Goal: Transaction & Acquisition: Book appointment/travel/reservation

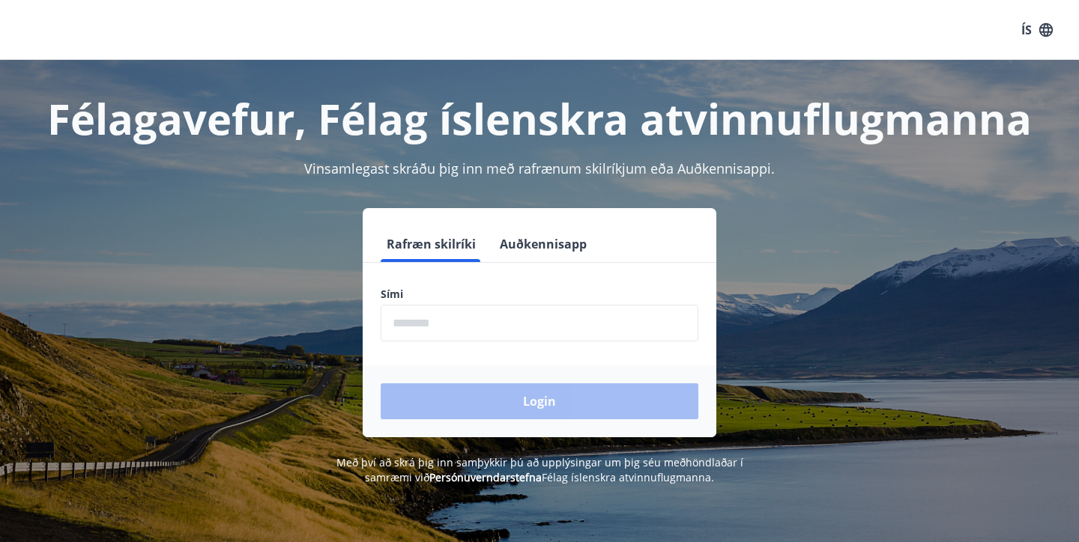
click at [556, 327] on input "phone" at bounding box center [540, 323] width 318 height 37
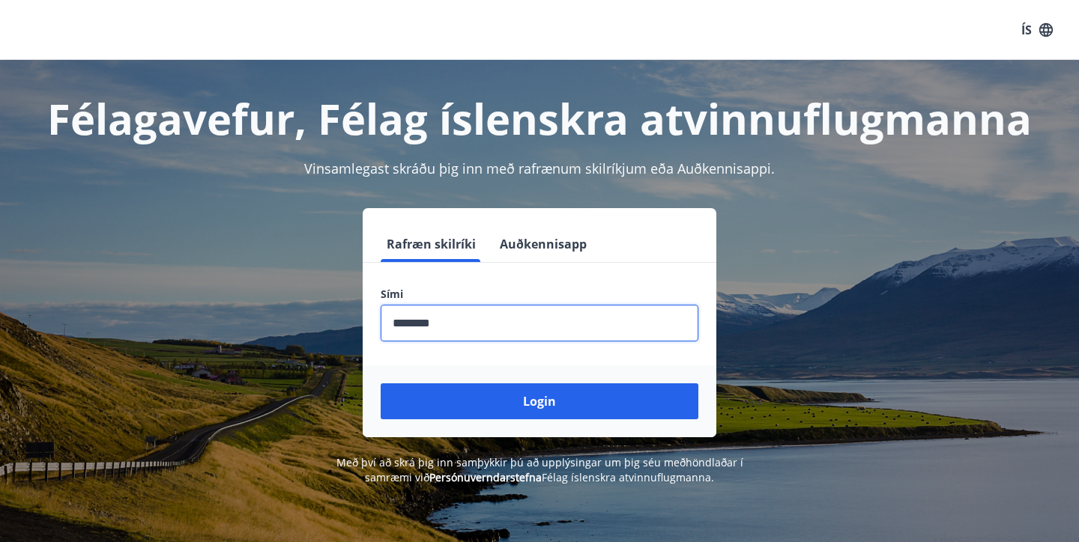
type input "********"
click at [539, 402] on button "Login" at bounding box center [540, 402] width 318 height 36
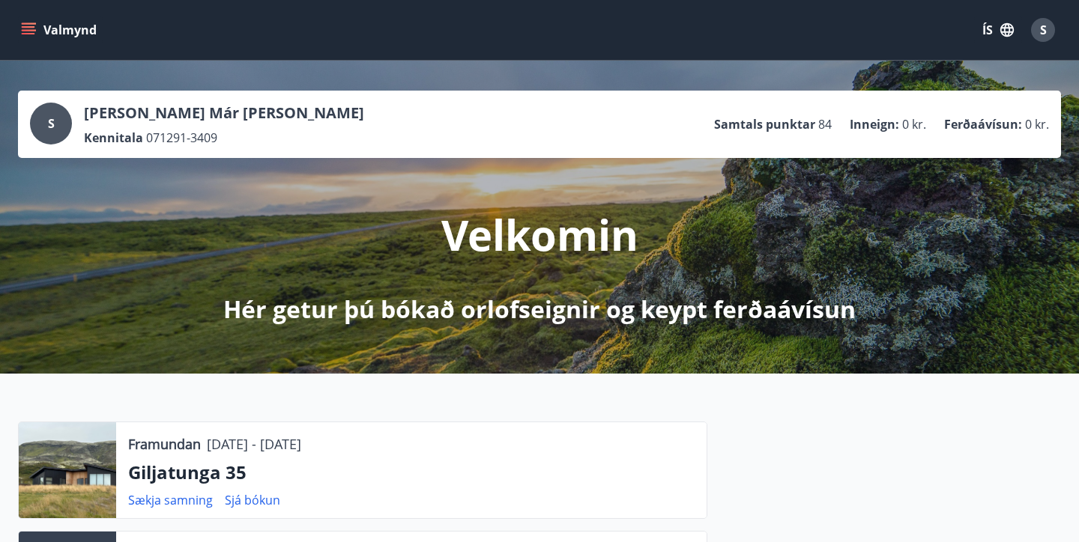
click at [35, 30] on icon "menu" at bounding box center [30, 29] width 16 height 1
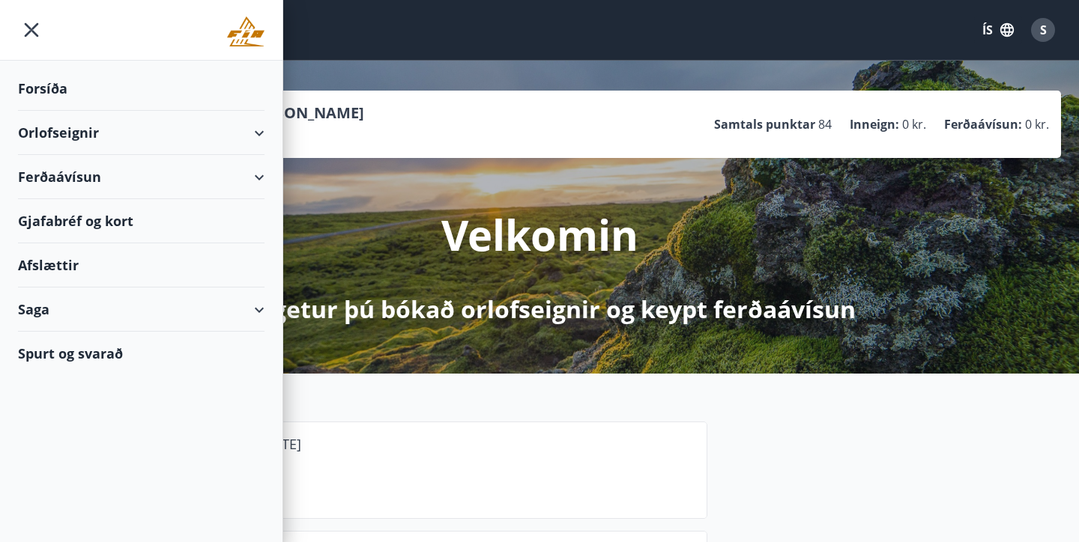
click at [253, 130] on div "Orlofseignir" at bounding box center [141, 133] width 247 height 44
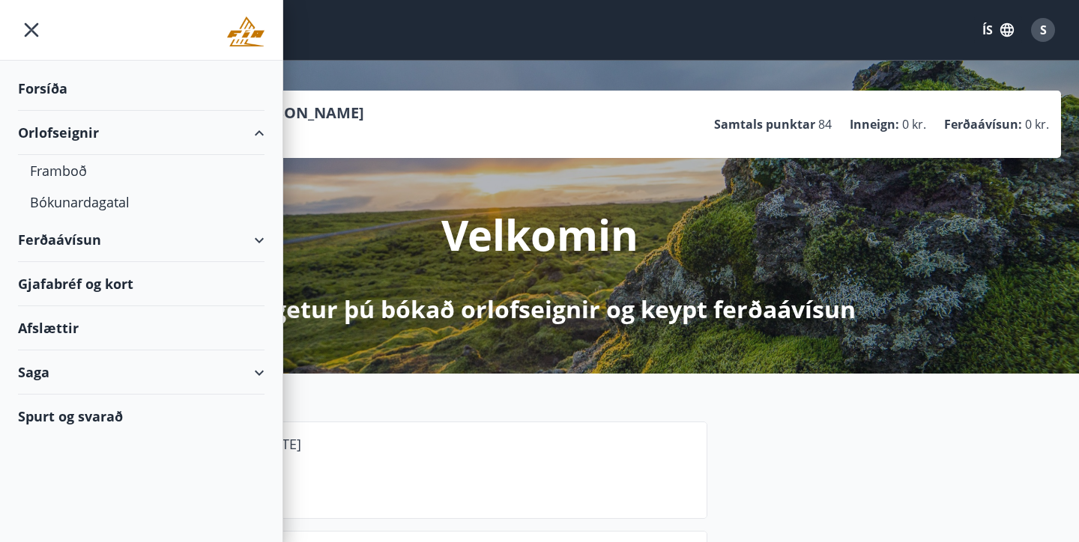
click at [253, 130] on div "Orlofseignir" at bounding box center [141, 133] width 247 height 44
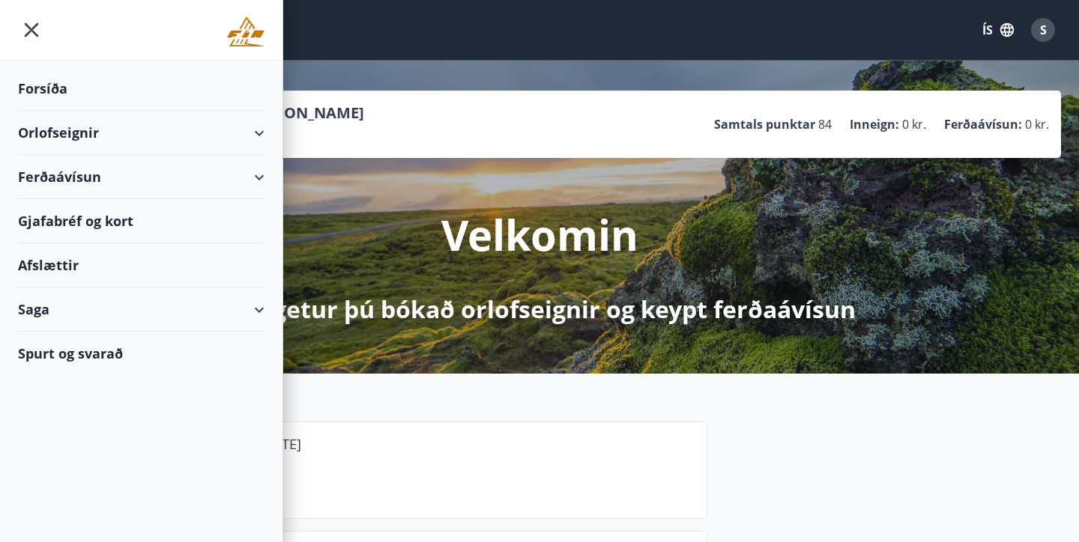
click at [378, 115] on div "S [PERSON_NAME] Már [PERSON_NAME] Kennitala 071291-3409 Samtals punktar 84 Inne…" at bounding box center [539, 124] width 1019 height 43
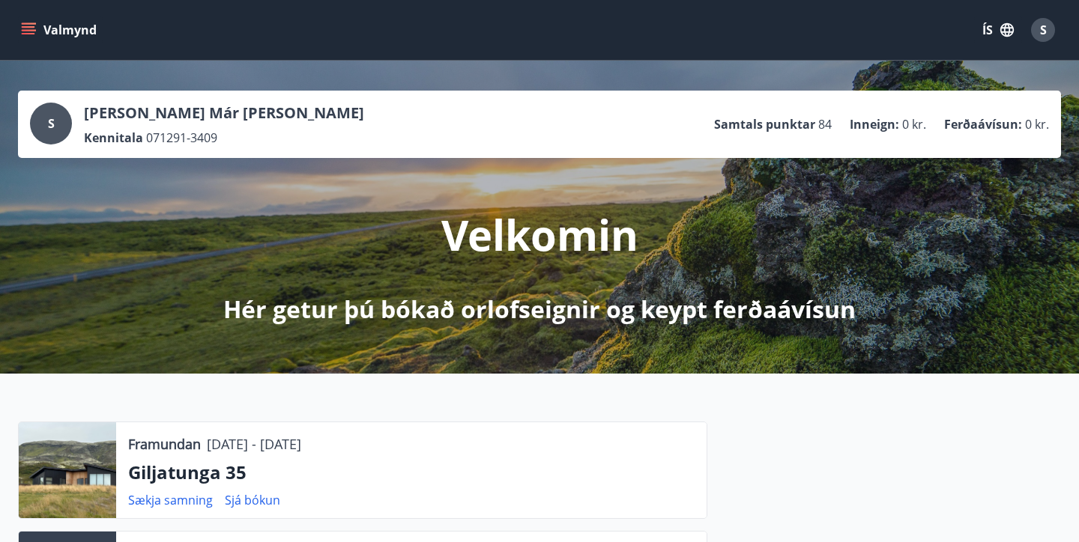
click at [40, 28] on button "Valmynd" at bounding box center [60, 29] width 85 height 27
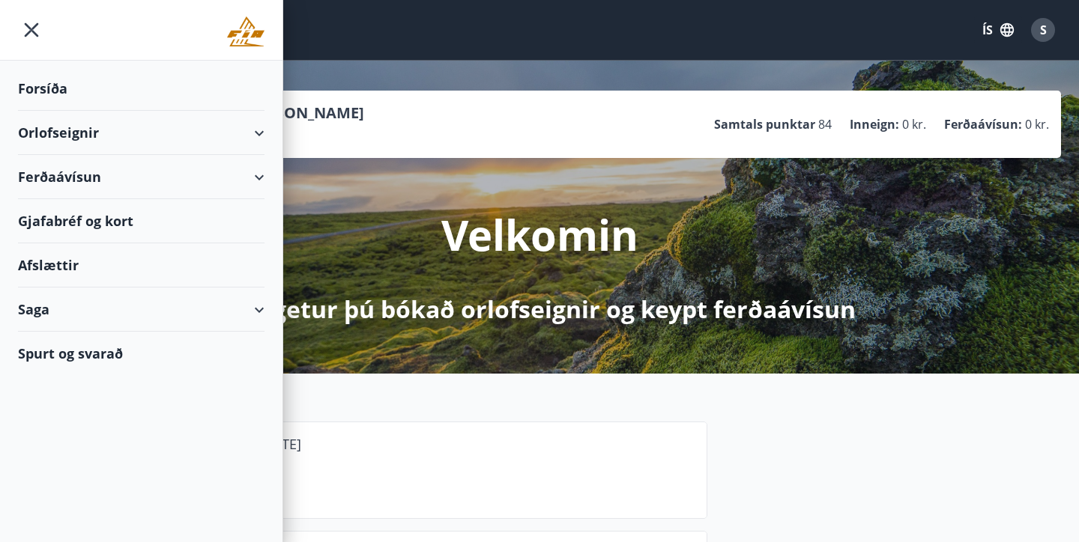
click at [261, 135] on div "Orlofseignir" at bounding box center [141, 133] width 247 height 44
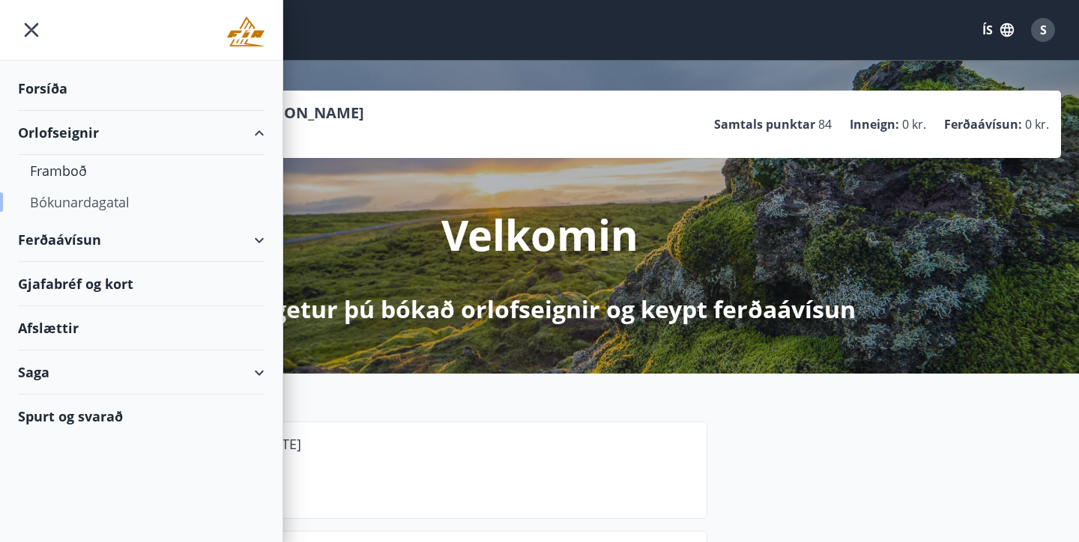
click at [100, 209] on div "Bókunardagatal" at bounding box center [141, 202] width 223 height 31
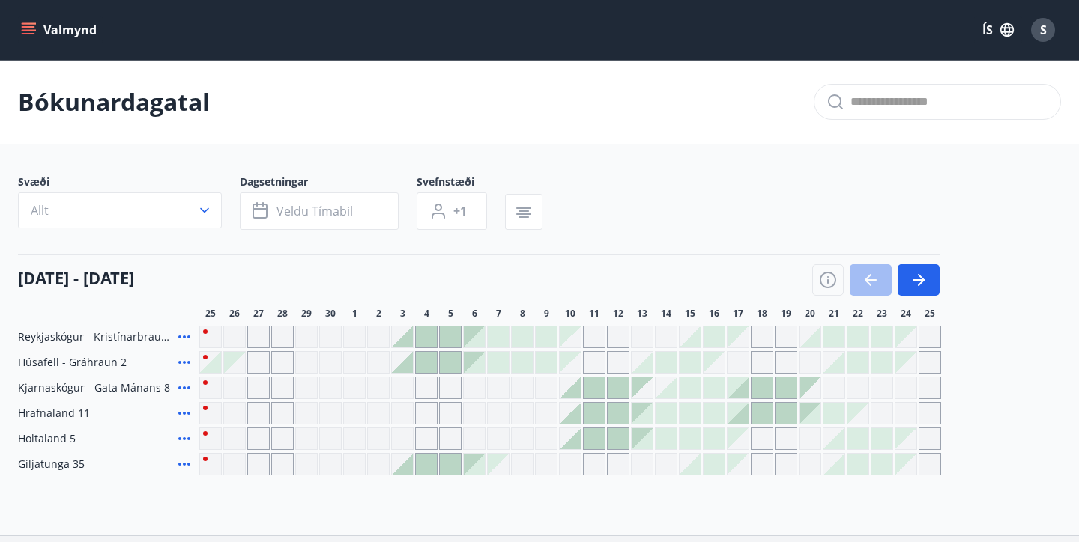
click at [34, 31] on icon "menu" at bounding box center [30, 29] width 16 height 1
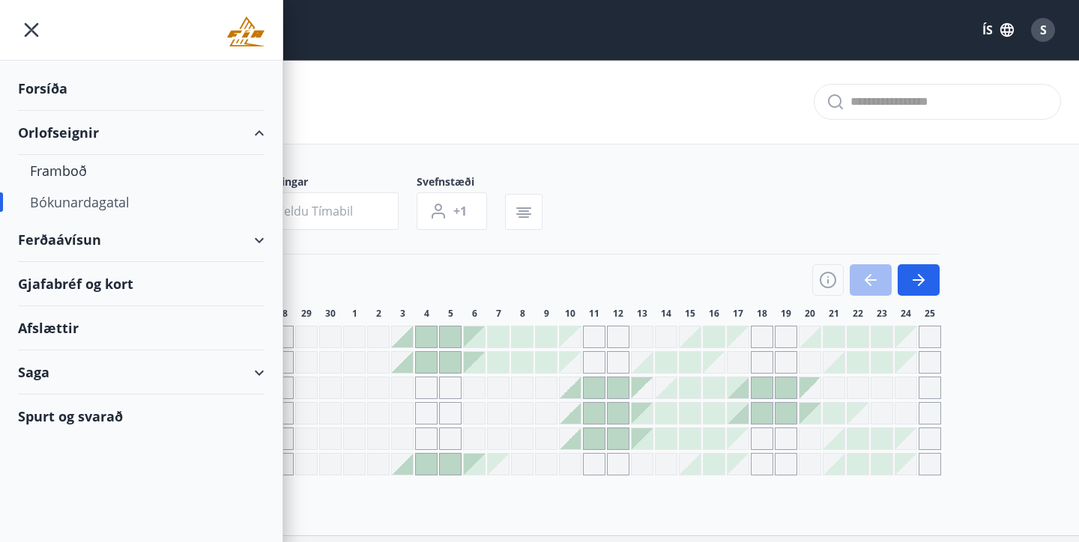
click at [232, 247] on div "Ferðaávísun" at bounding box center [141, 240] width 247 height 44
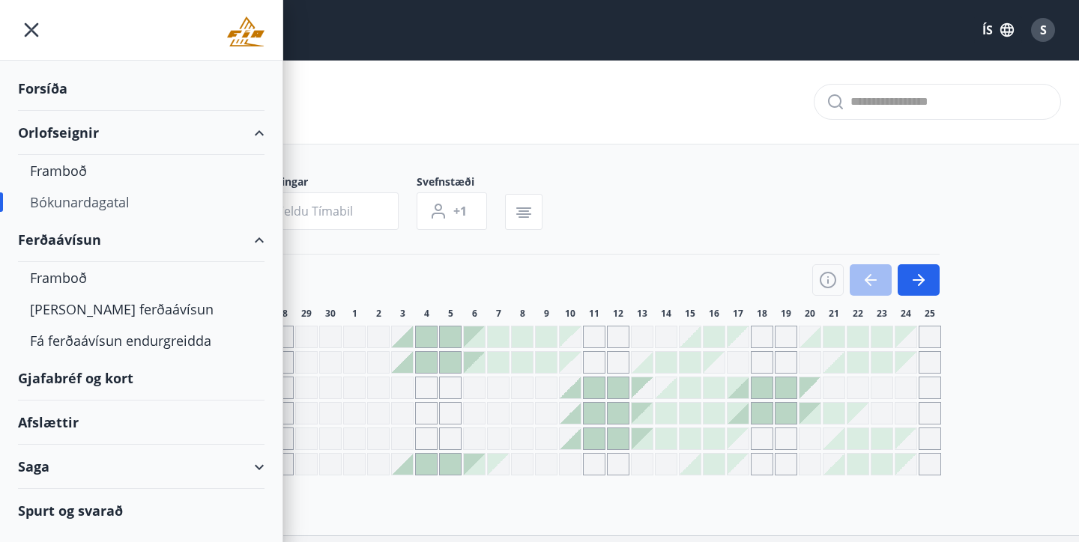
click at [113, 199] on div "Bókunardagatal" at bounding box center [141, 202] width 223 height 31
click at [569, 165] on main "Bókunardagatal Svæði Allt Dagsetningar Veldu tímabil Svefnstæði +1 [DATE] - [DA…" at bounding box center [539, 268] width 1079 height 416
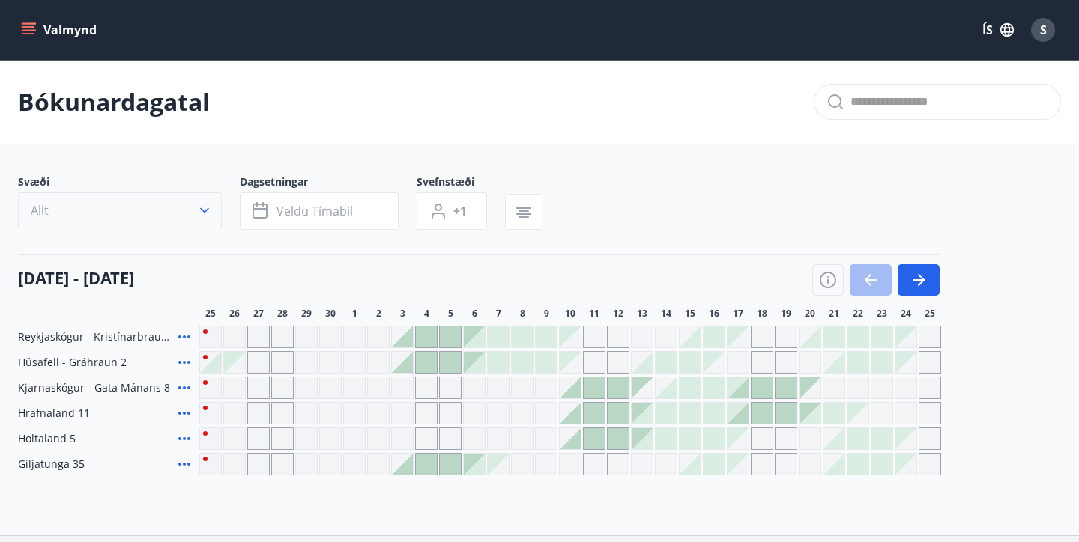
click at [205, 196] on button "Allt" at bounding box center [120, 211] width 204 height 36
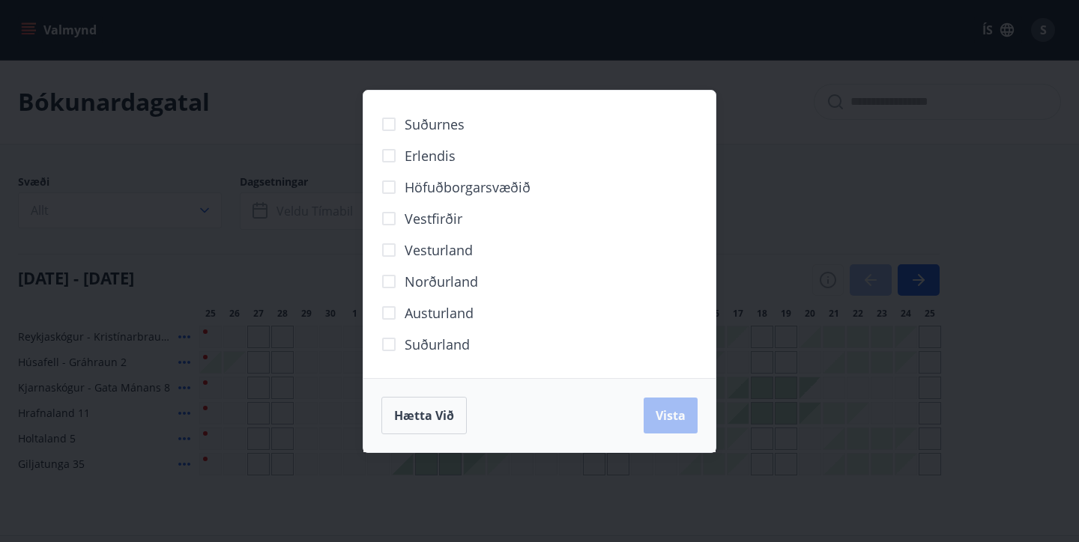
click at [810, 116] on div "Suðurnes Erlendis Höfuðborgarsvæðið [GEOGRAPHIC_DATA] [GEOGRAPHIC_DATA] [GEOGRA…" at bounding box center [539, 271] width 1079 height 542
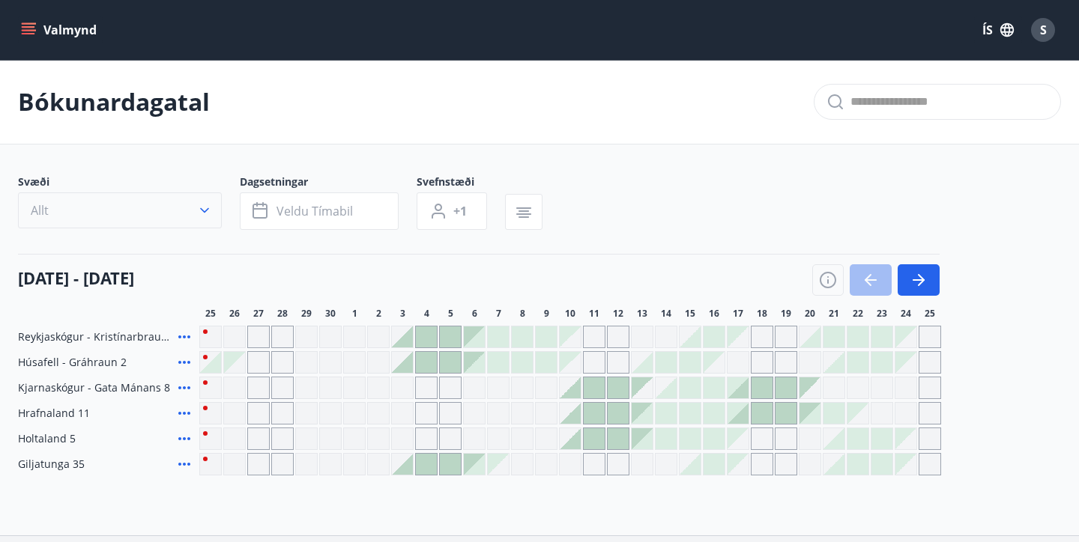
click at [202, 211] on icon "button" at bounding box center [204, 210] width 15 height 15
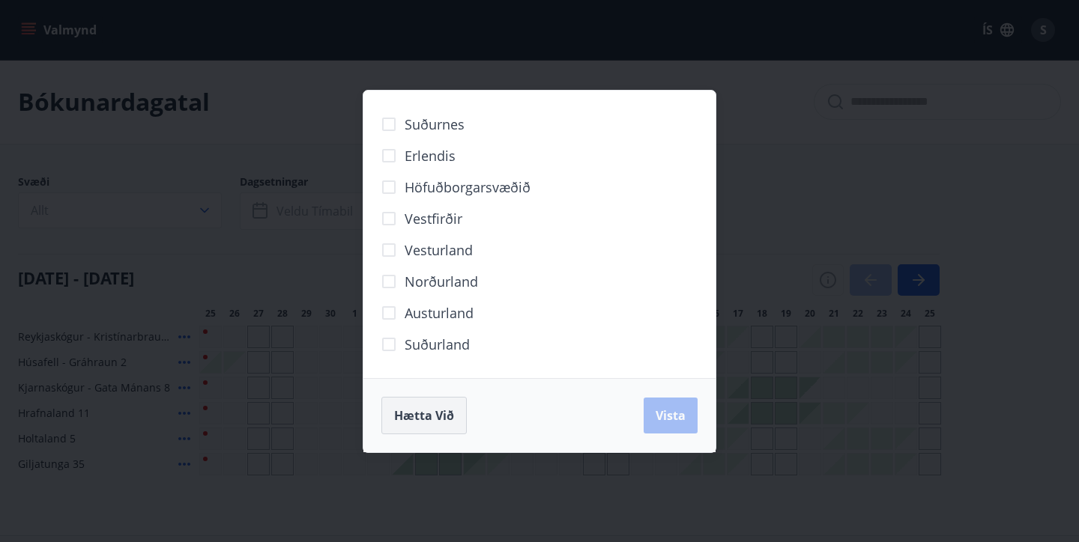
click at [434, 408] on span "Hætta við" at bounding box center [424, 416] width 60 height 16
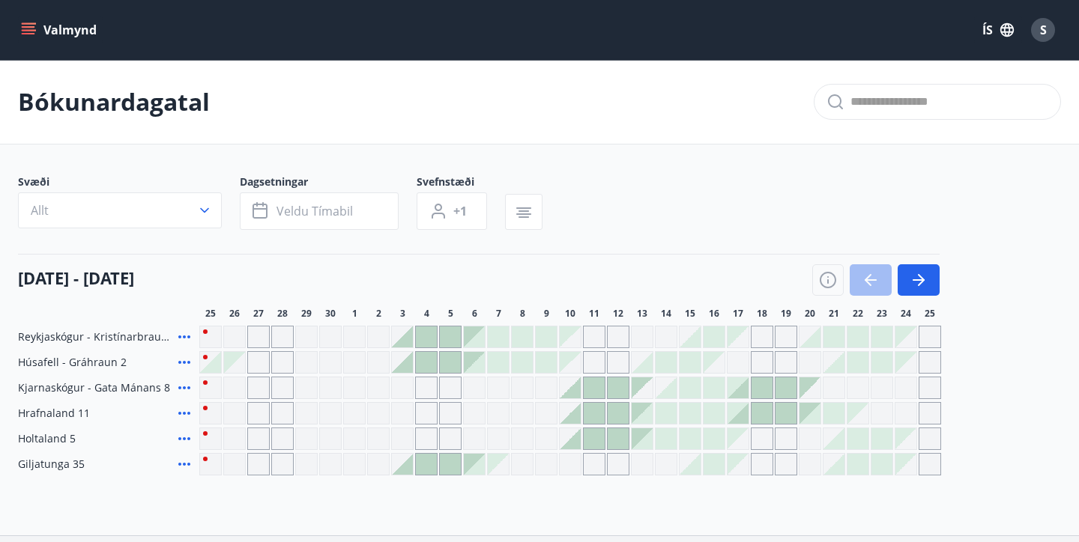
click at [23, 28] on icon "menu" at bounding box center [28, 26] width 13 height 1
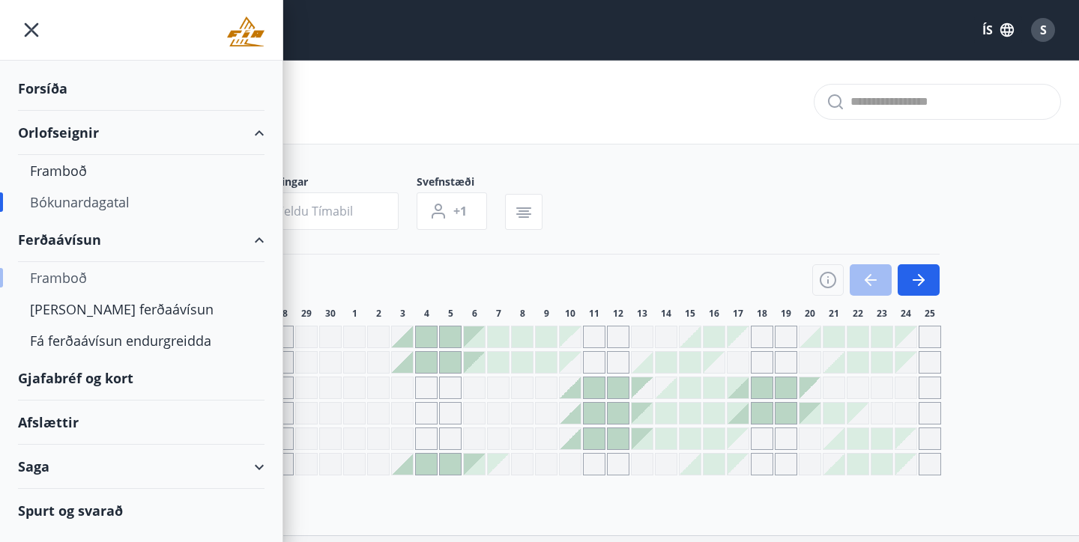
click at [134, 282] on div "Framboð" at bounding box center [141, 277] width 223 height 31
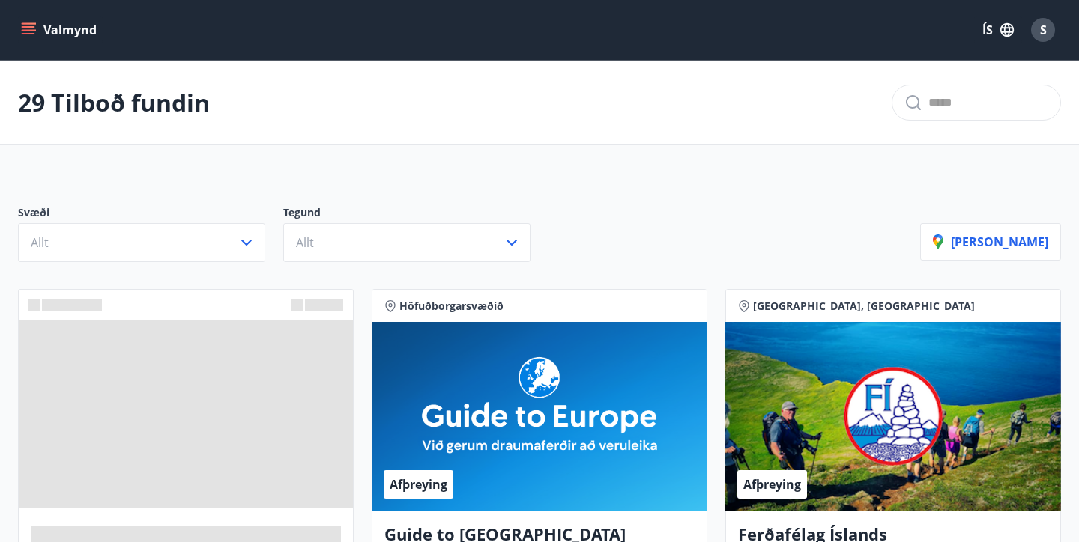
click at [46, 32] on button "Valmynd" at bounding box center [60, 29] width 85 height 27
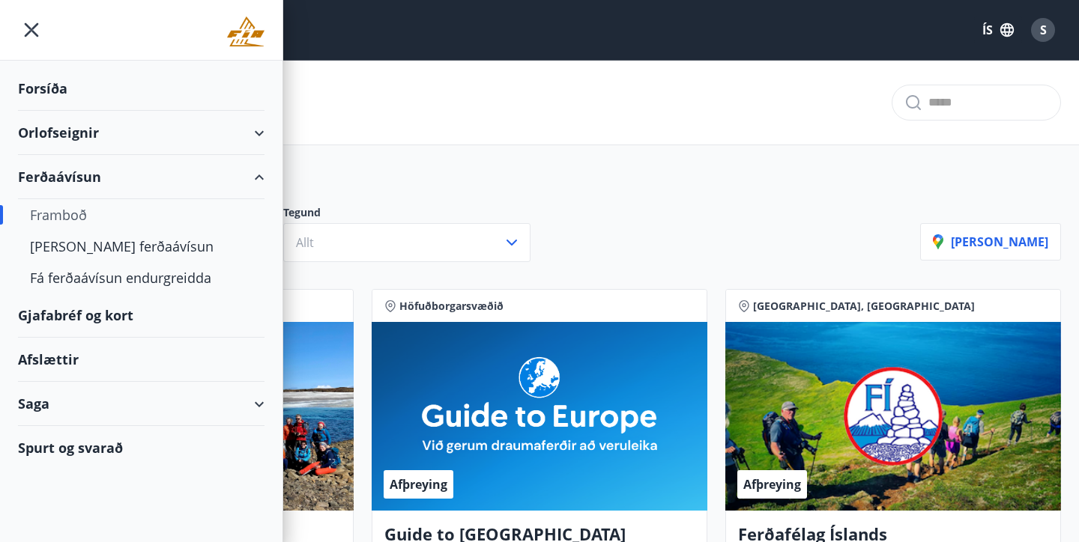
click at [56, 135] on div "Orlofseignir" at bounding box center [141, 133] width 247 height 44
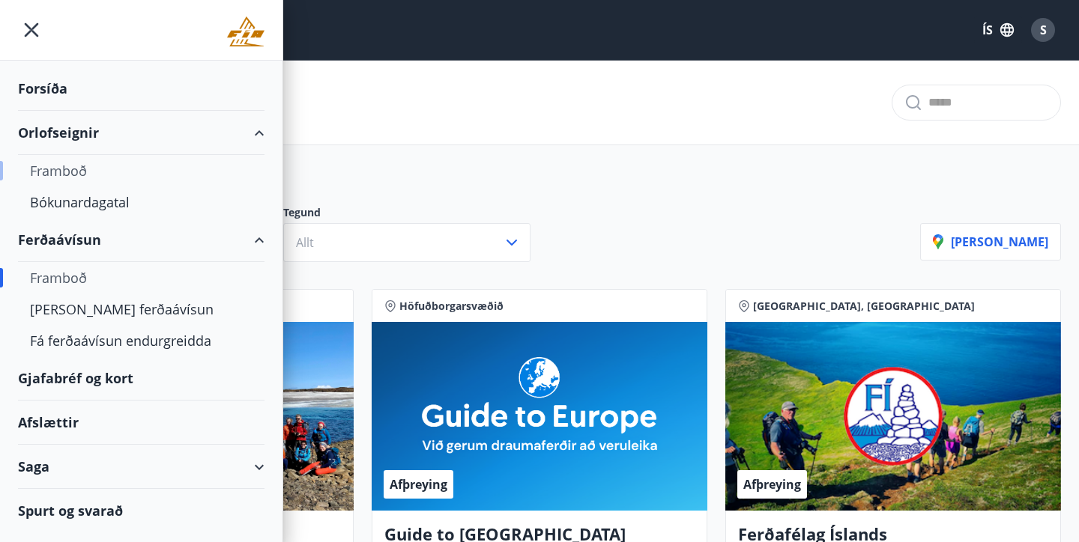
click at [58, 164] on div "Framboð" at bounding box center [141, 170] width 223 height 31
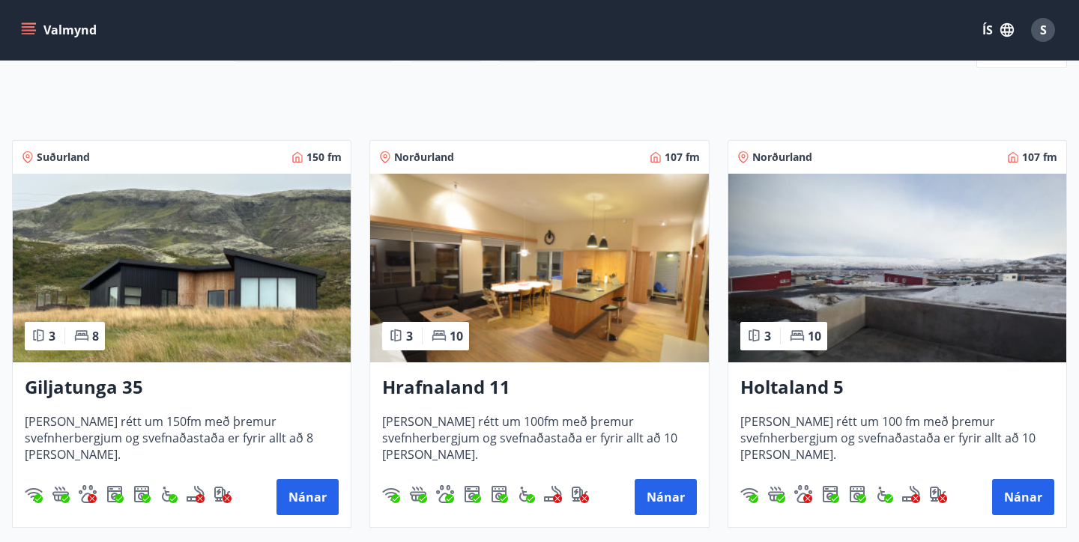
scroll to position [266, 0]
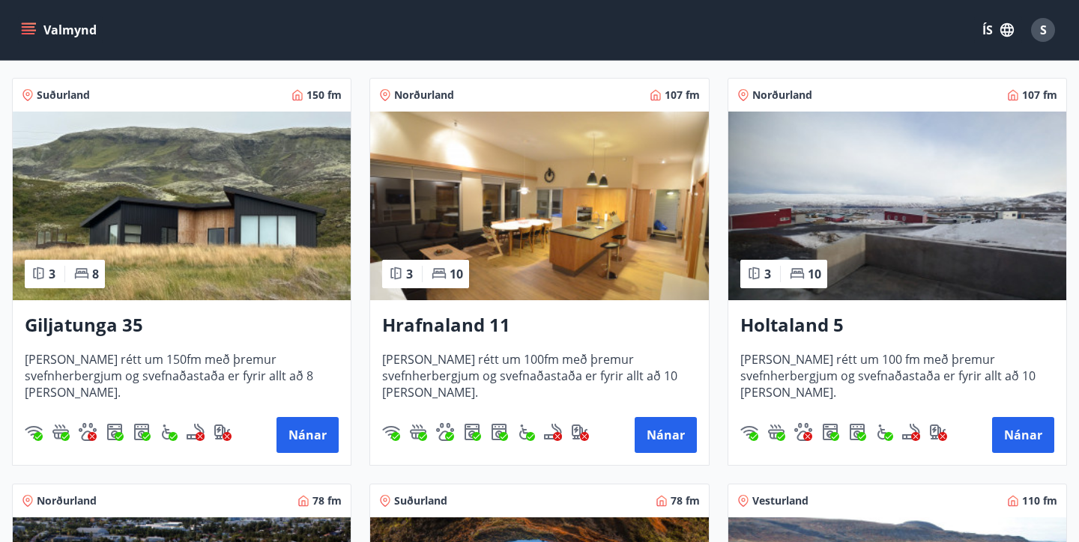
click at [123, 318] on h3 "Giljatunga 35" at bounding box center [182, 325] width 314 height 27
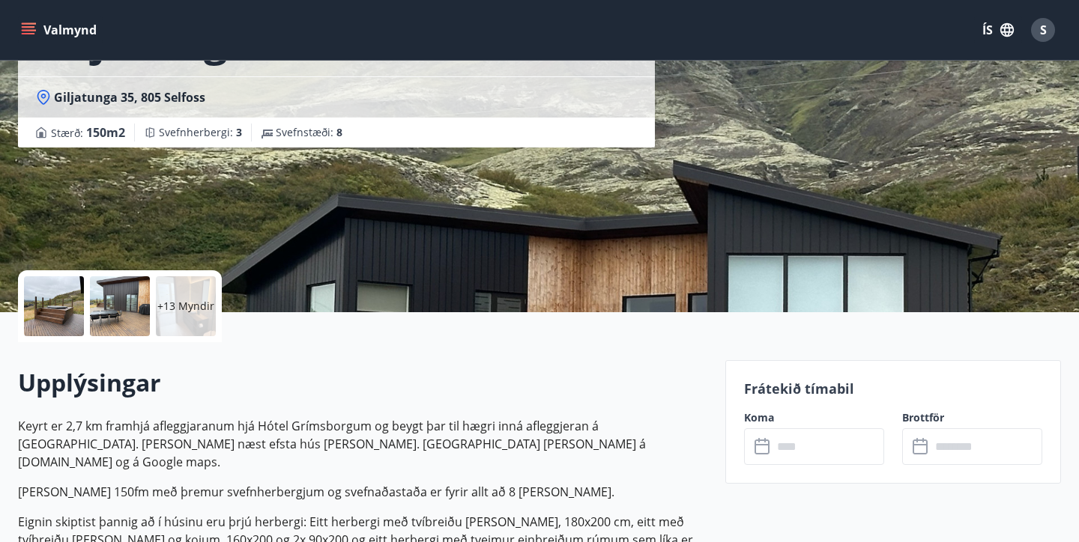
scroll to position [143, 0]
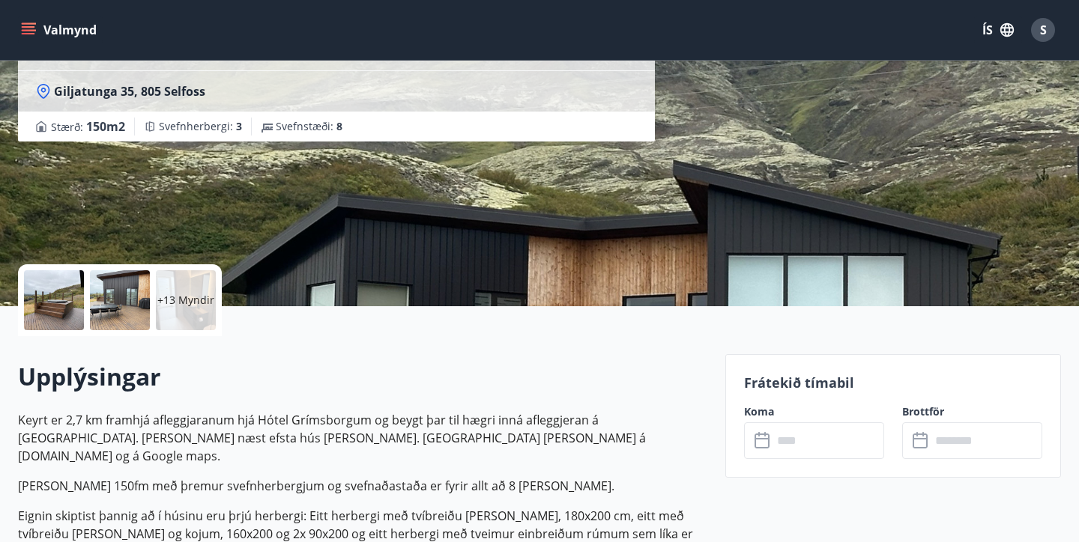
click at [183, 301] on p "+13 Myndir" at bounding box center [185, 300] width 57 height 15
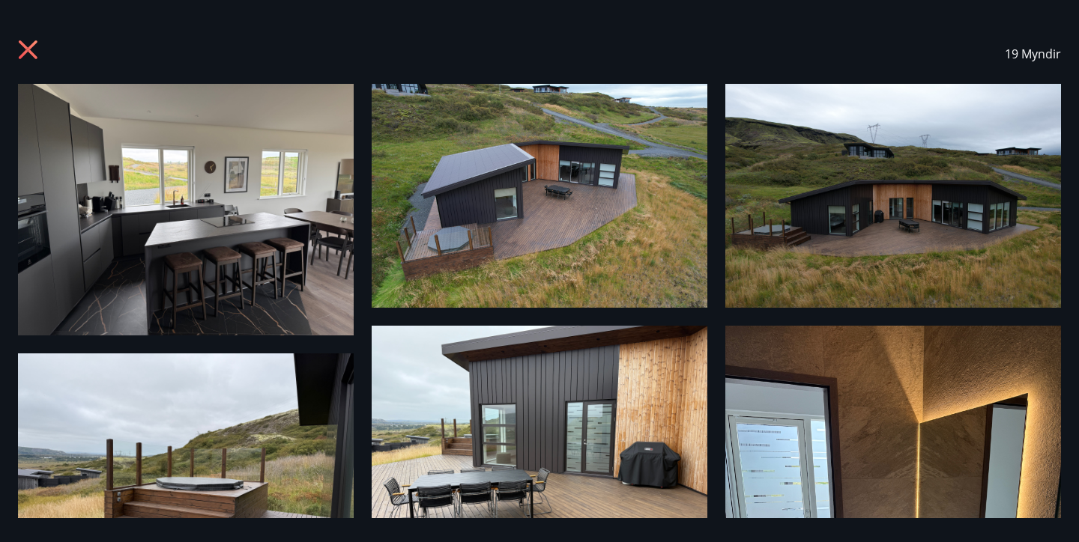
scroll to position [0, 0]
click at [22, 60] on icon at bounding box center [30, 52] width 24 height 24
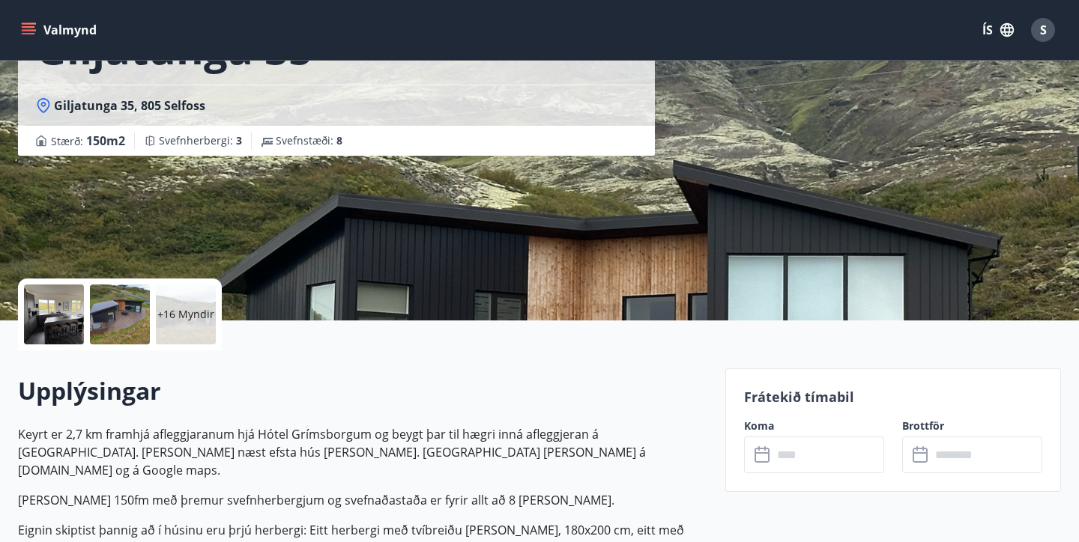
scroll to position [130, 0]
